Goal: Task Accomplishment & Management: Use online tool/utility

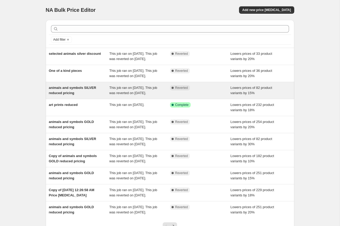
click at [73, 95] on span "animals and symbols SILVER reduced pricing" at bounding box center [72, 90] width 47 height 9
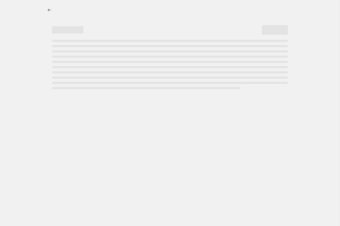
select select "percentage"
select select "remove"
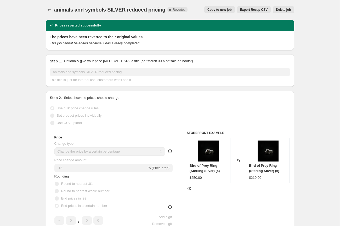
scroll to position [1, 0]
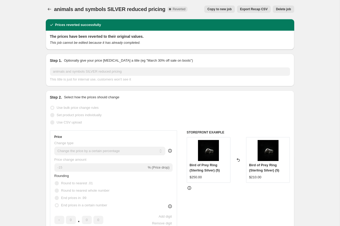
click at [216, 9] on span "Copy to new job" at bounding box center [220, 9] width 24 height 4
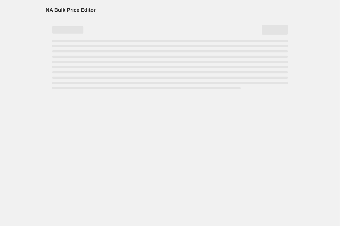
select select "percentage"
select select "remove"
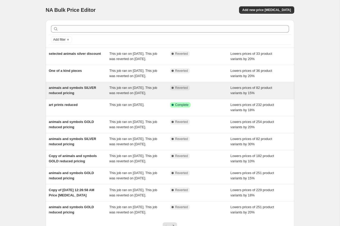
click at [76, 95] on span "animals and symbols SILVER reduced pricing" at bounding box center [72, 90] width 47 height 9
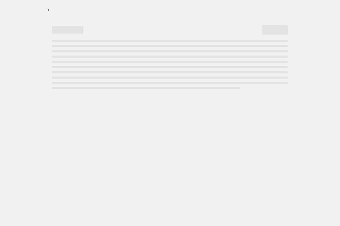
select select "percentage"
select select "remove"
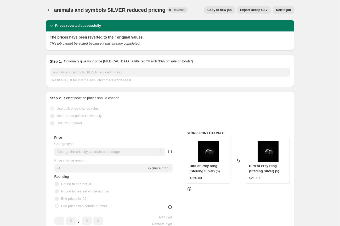
click at [225, 12] on span "Copy to new job" at bounding box center [220, 10] width 24 height 4
select select "percentage"
select select "remove"
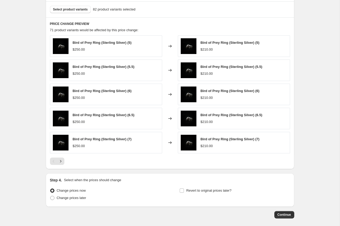
scroll to position [320, 0]
click at [58, 162] on icon "Next" at bounding box center [60, 160] width 5 height 5
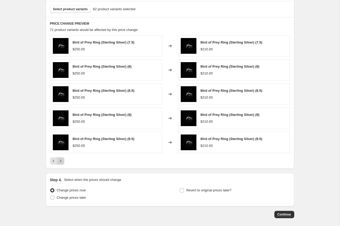
click at [62, 160] on icon "Next" at bounding box center [60, 160] width 5 height 5
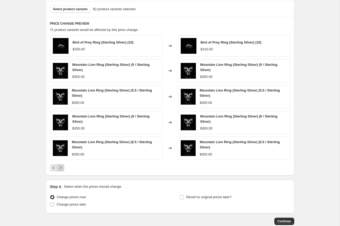
click at [61, 168] on icon "Next" at bounding box center [60, 167] width 5 height 5
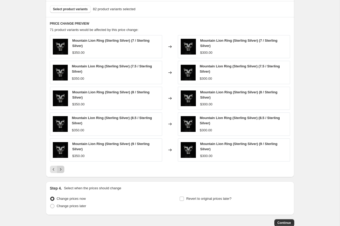
click at [61, 168] on icon "Next" at bounding box center [60, 169] width 5 height 5
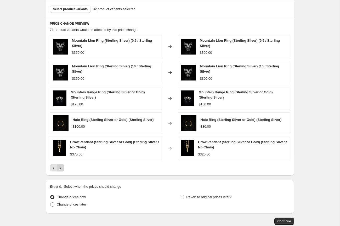
click at [61, 168] on icon "Next" at bounding box center [60, 167] width 5 height 5
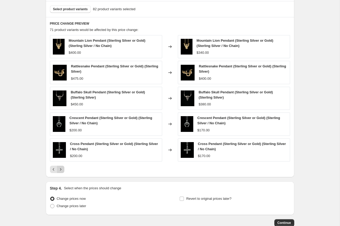
click at [61, 168] on icon "Next" at bounding box center [60, 169] width 5 height 5
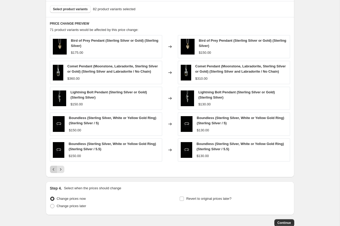
click at [52, 172] on icon "Previous" at bounding box center [53, 169] width 5 height 5
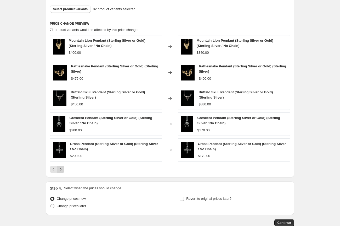
click at [62, 168] on icon "Next" at bounding box center [60, 169] width 5 height 5
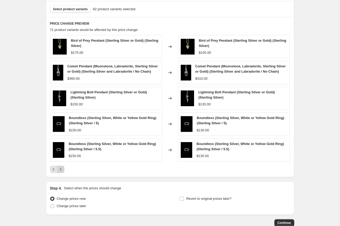
click at [60, 172] on icon "Next" at bounding box center [60, 169] width 5 height 5
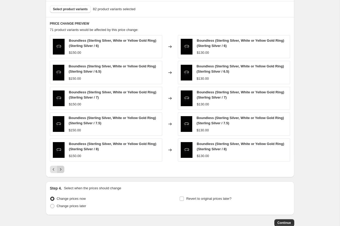
click at [63, 169] on icon "Next" at bounding box center [60, 169] width 5 height 5
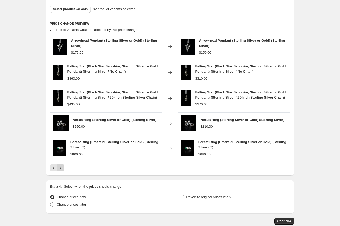
click at [63, 169] on button "Next" at bounding box center [60, 167] width 7 height 7
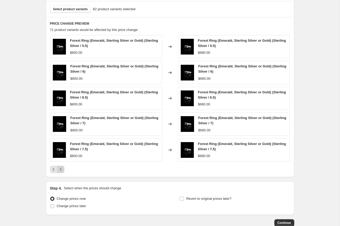
click at [63, 169] on icon "Next" at bounding box center [60, 169] width 5 height 5
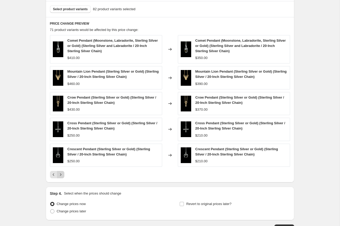
click at [63, 169] on div "Comet Pendant (Moonstone, Labradorite, Sterling Silver or Gold) (Sterling Silve…" at bounding box center [170, 106] width 240 height 143
click at [63, 171] on button "Next" at bounding box center [60, 174] width 7 height 7
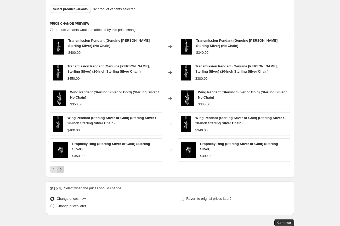
click at [63, 171] on icon "Next" at bounding box center [60, 169] width 5 height 5
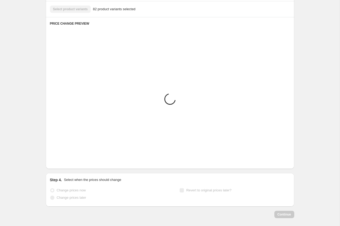
scroll to position [249, 0]
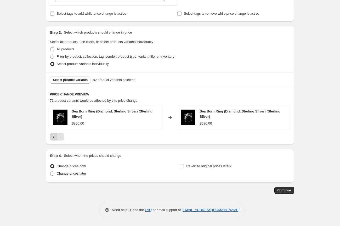
click at [53, 139] on icon "Previous" at bounding box center [53, 136] width 5 height 5
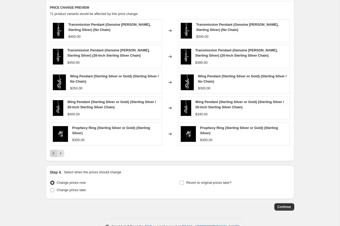
scroll to position [336, 0]
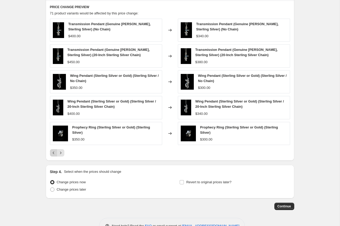
click at [54, 151] on icon "Previous" at bounding box center [53, 152] width 5 height 5
